Goal: Check status: Check status

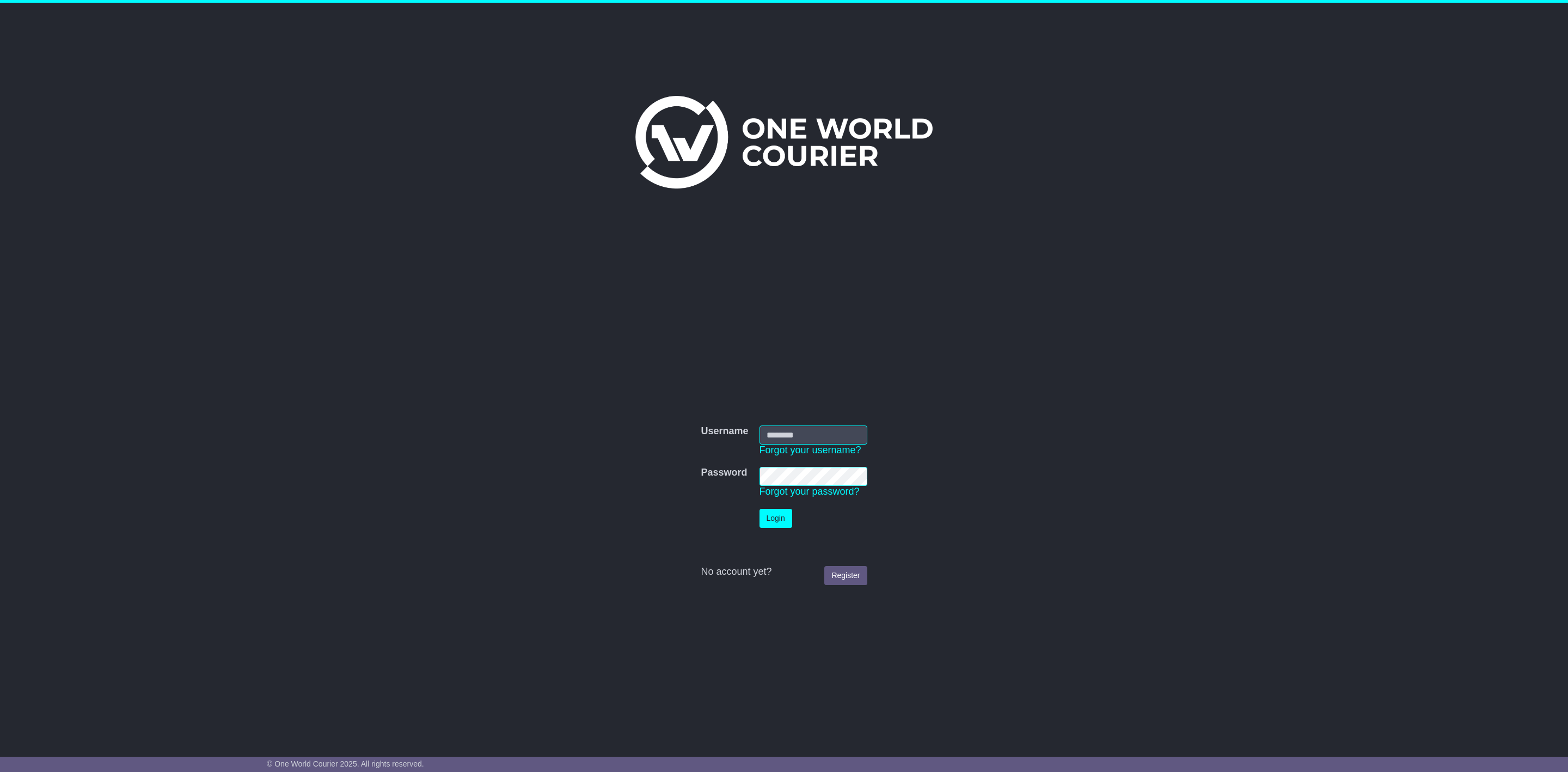
type input "**********"
click at [765, 515] on button "Login" at bounding box center [775, 518] width 32 height 19
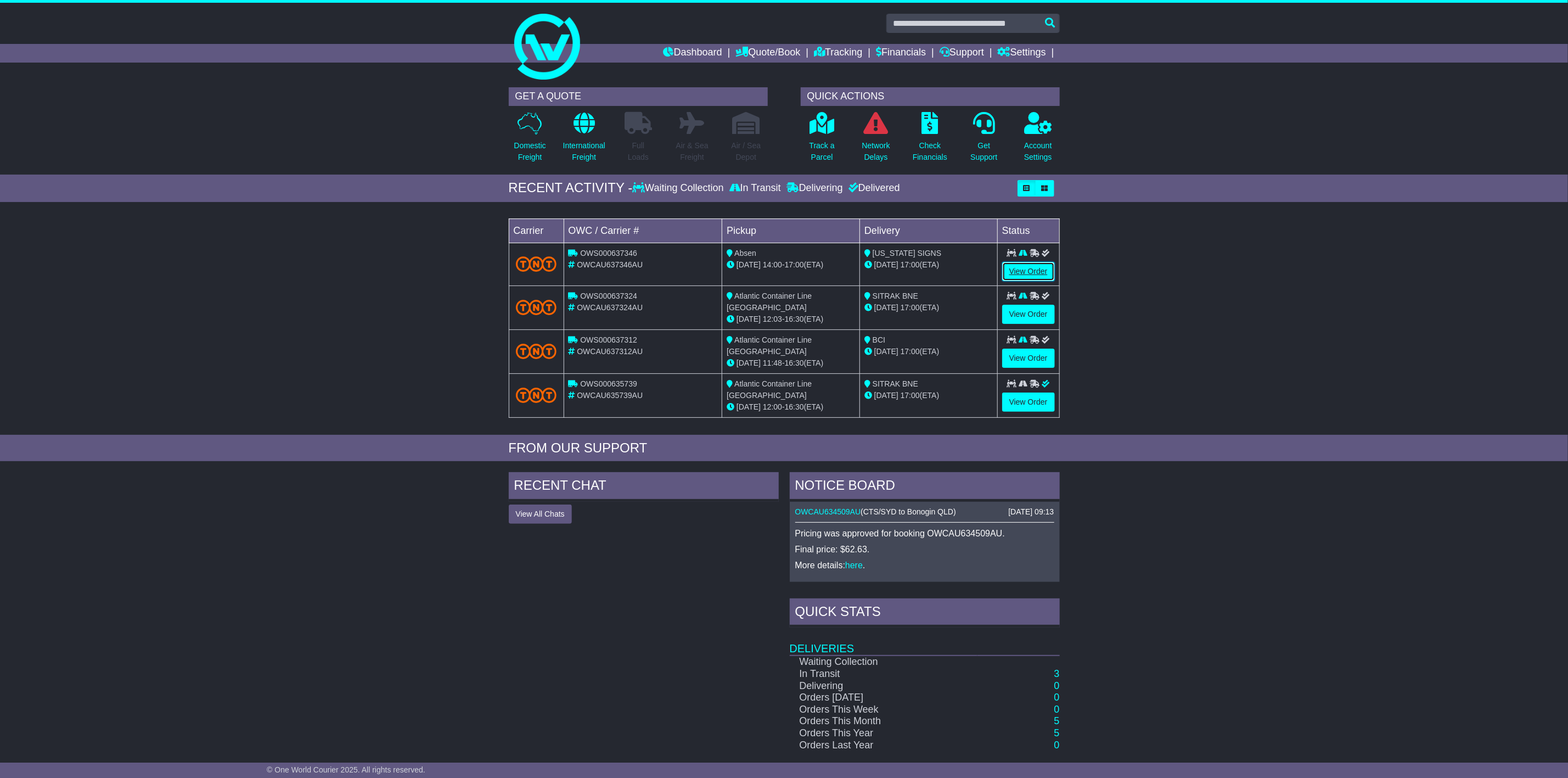
click at [1021, 274] on link "View Order" at bounding box center [1028, 271] width 53 height 19
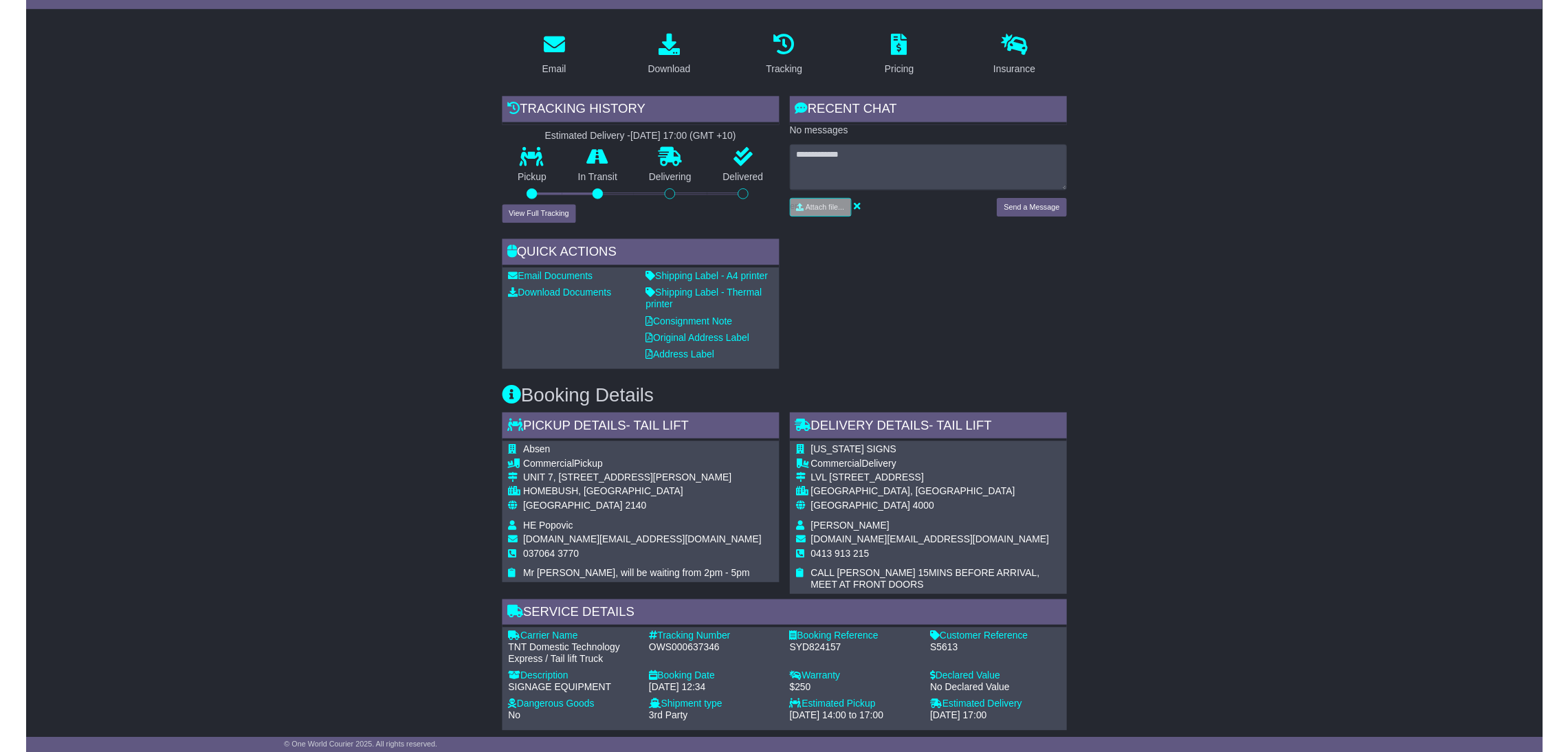
scroll to position [206, 0]
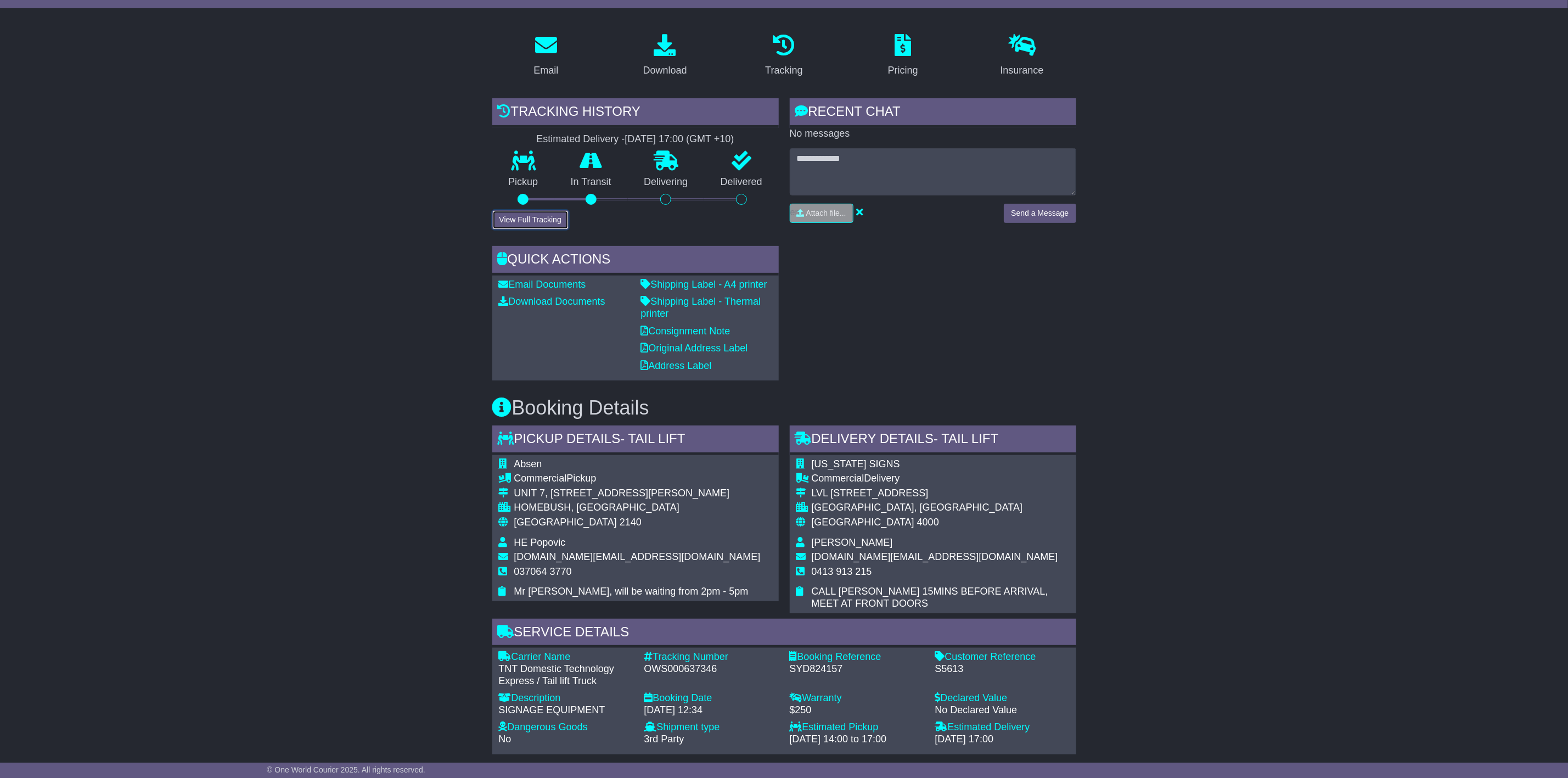
click at [529, 215] on button "View Full Tracking" at bounding box center [531, 219] width 76 height 19
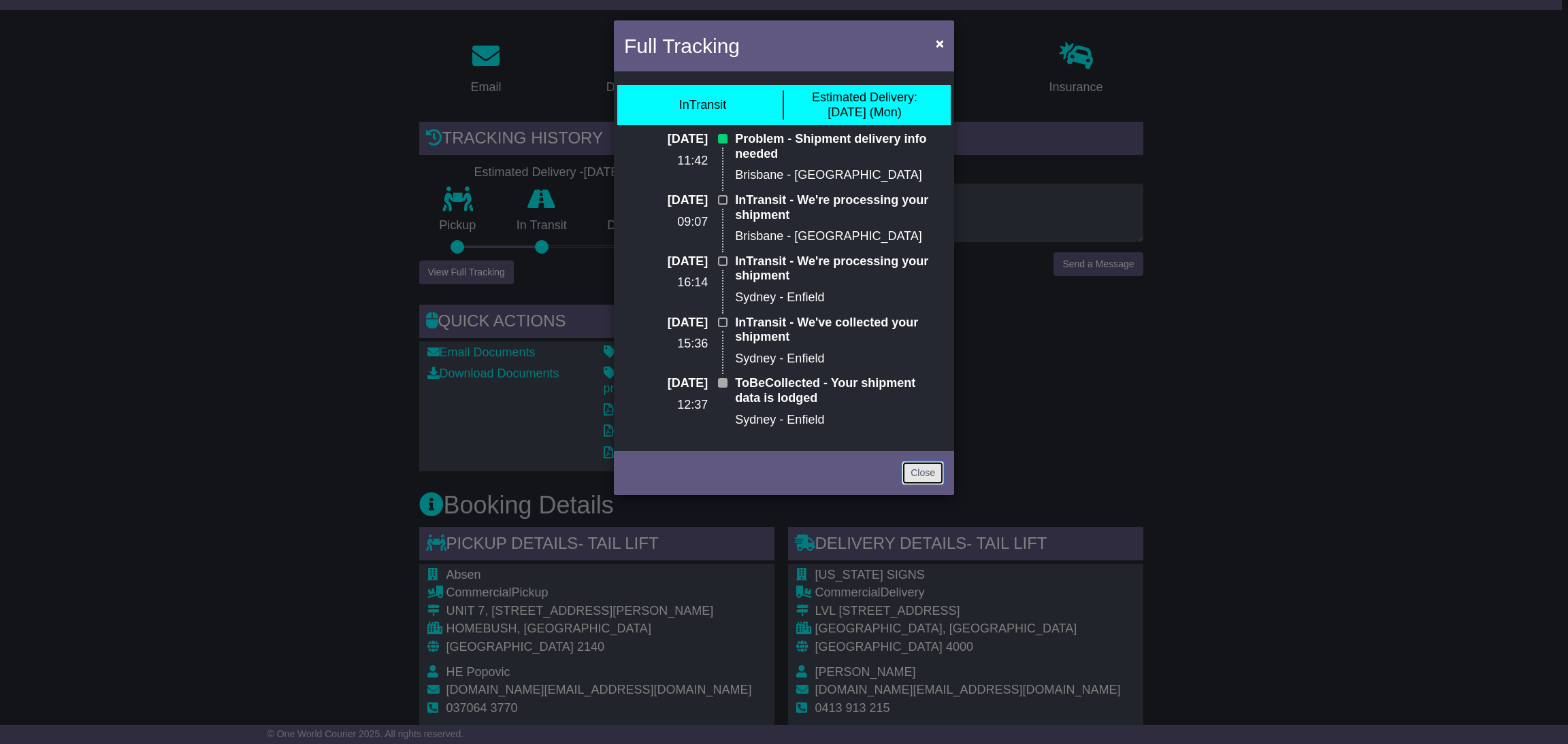
click at [913, 471] on link "Close" at bounding box center [922, 473] width 42 height 24
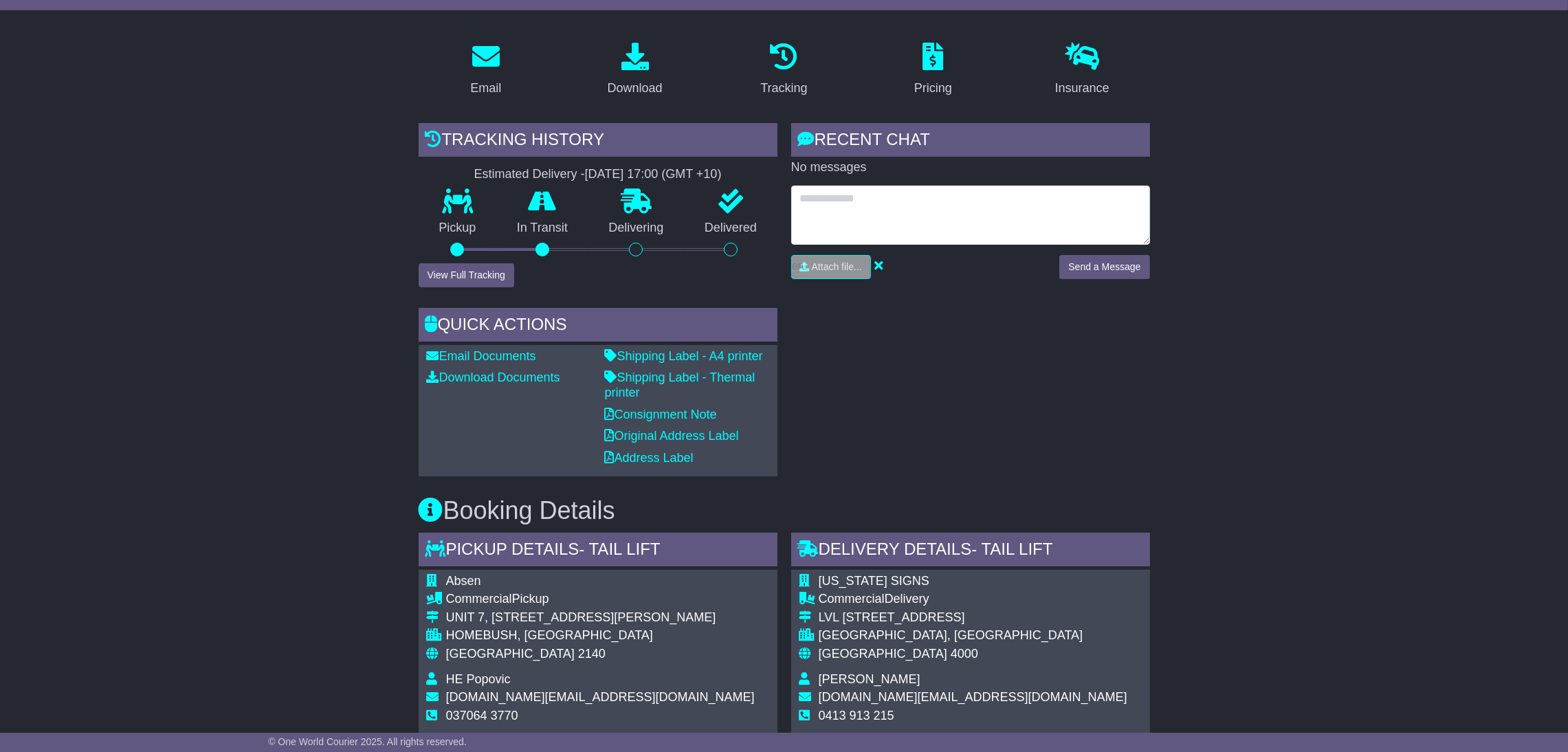
click at [875, 208] on textarea at bounding box center [970, 215] width 359 height 59
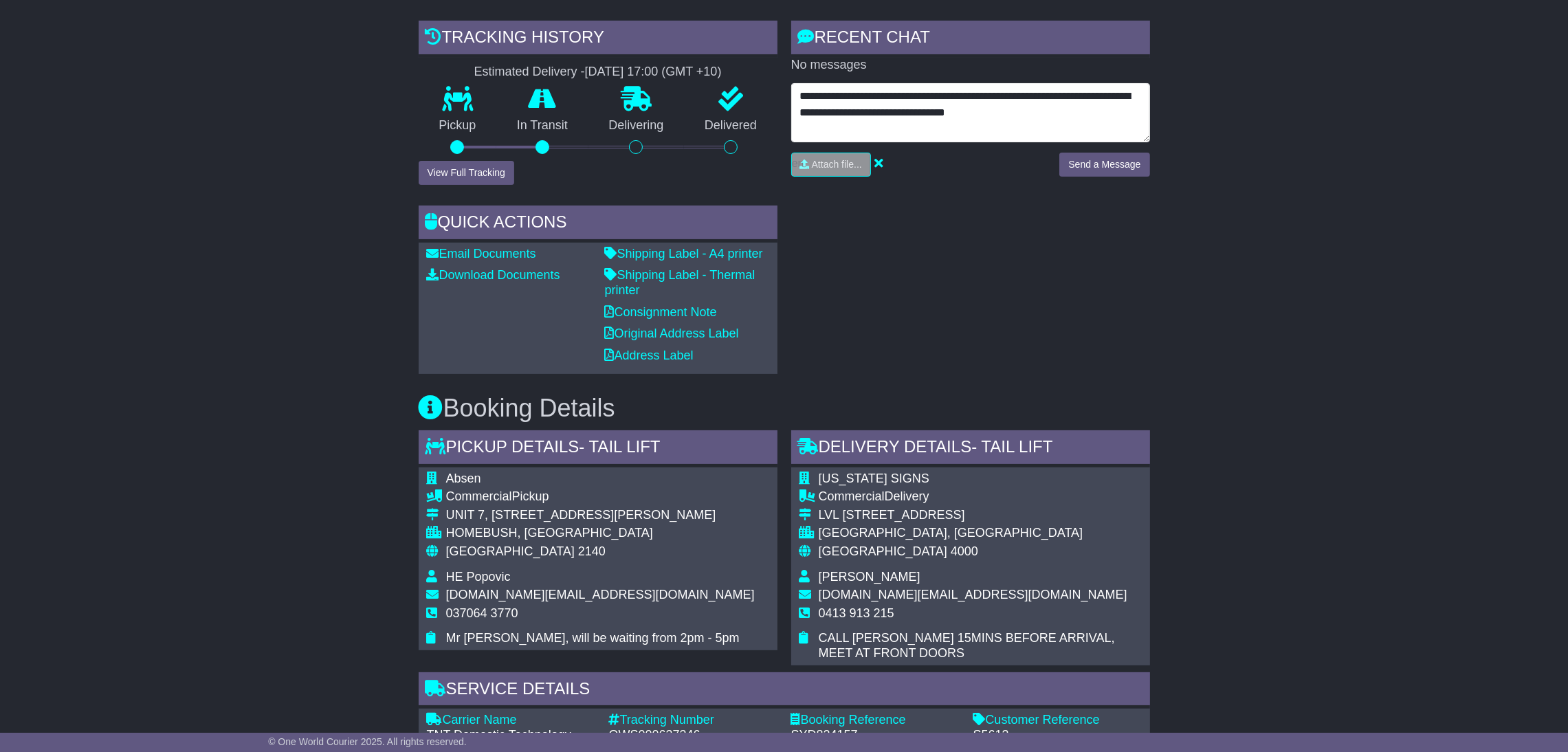
scroll to position [103, 0]
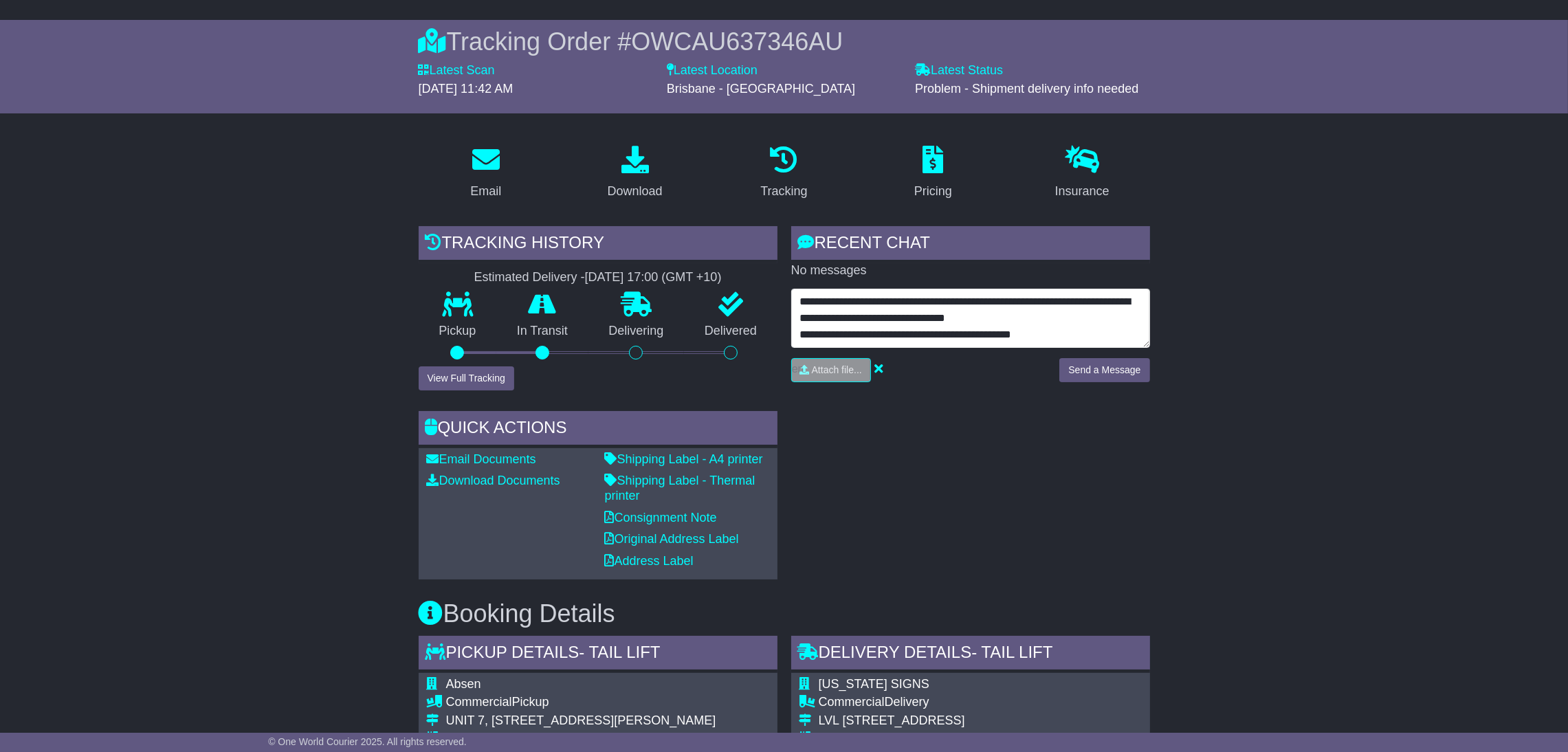
type textarea "**********"
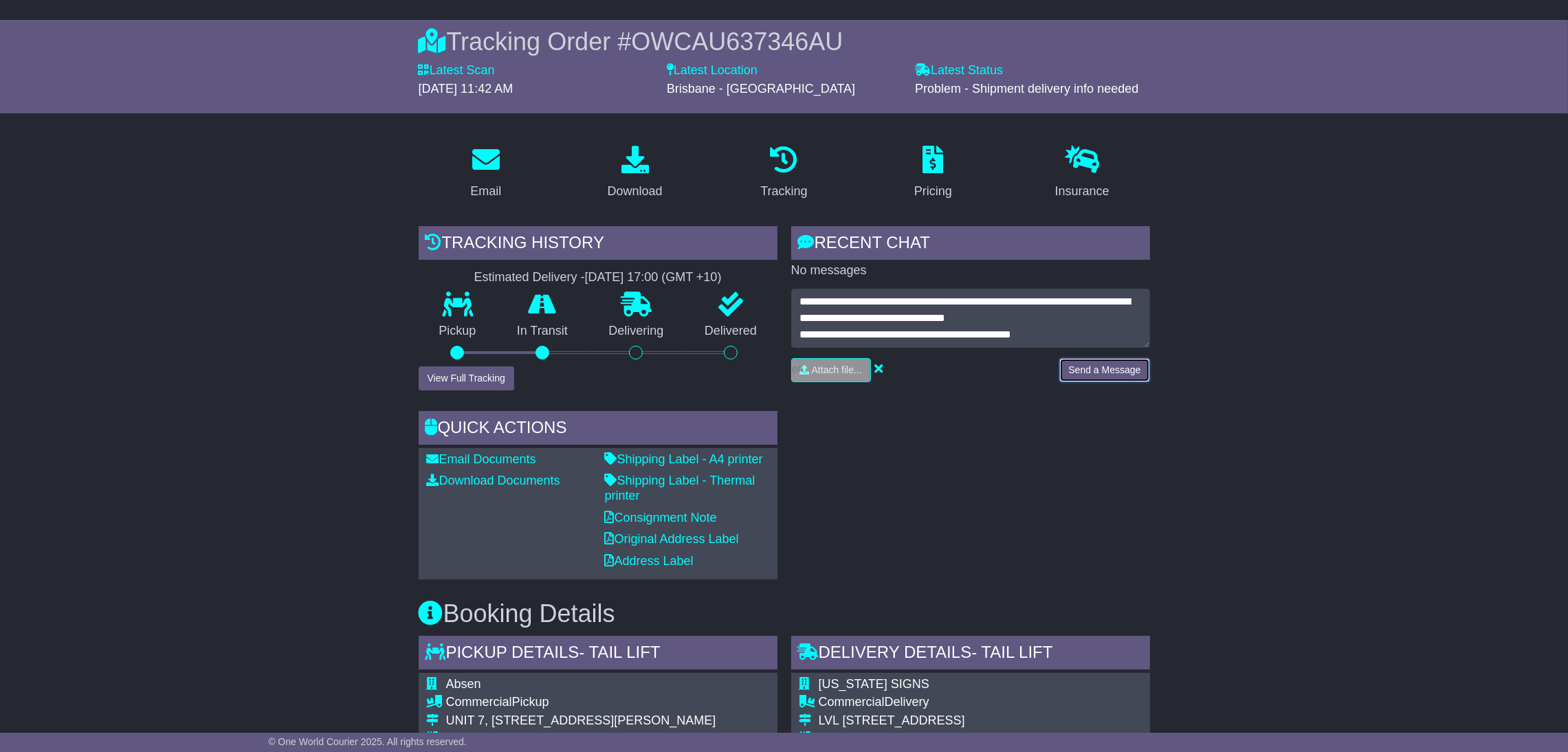
drag, startPoint x: 1091, startPoint y: 373, endPoint x: 1087, endPoint y: 359, distance: 14.6
click at [1092, 373] on button "Send a Message" at bounding box center [1104, 370] width 90 height 24
